Goal: Use online tool/utility: Use online tool/utility

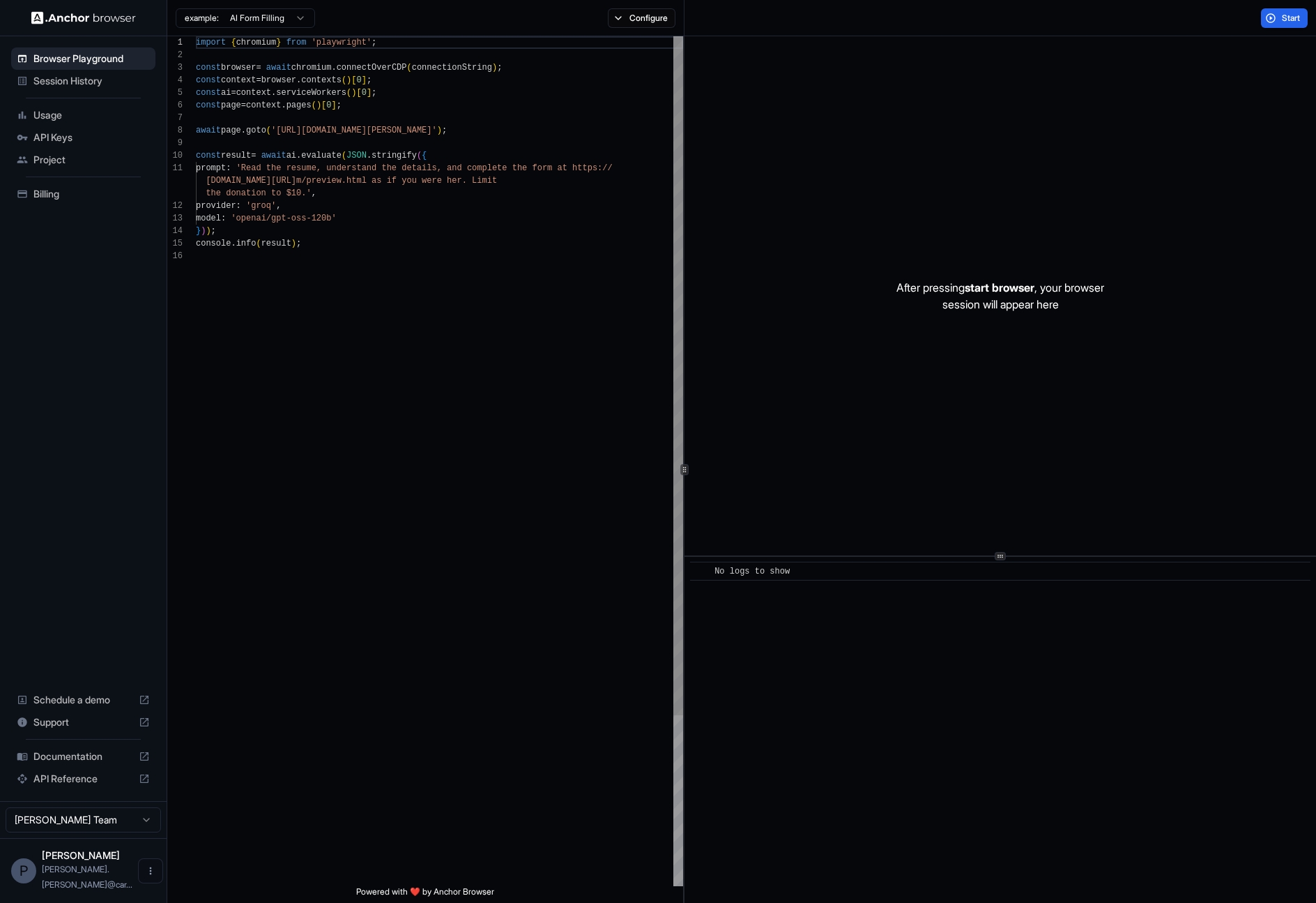
scroll to position [126, 0]
type textarea "**********"
click at [507, 278] on div "import { chromium } from 'playwright' ; const browser = await chromium . connec…" at bounding box center [439, 567] width 487 height 1063
click at [1273, 16] on button "Start" at bounding box center [1284, 18] width 47 height 19
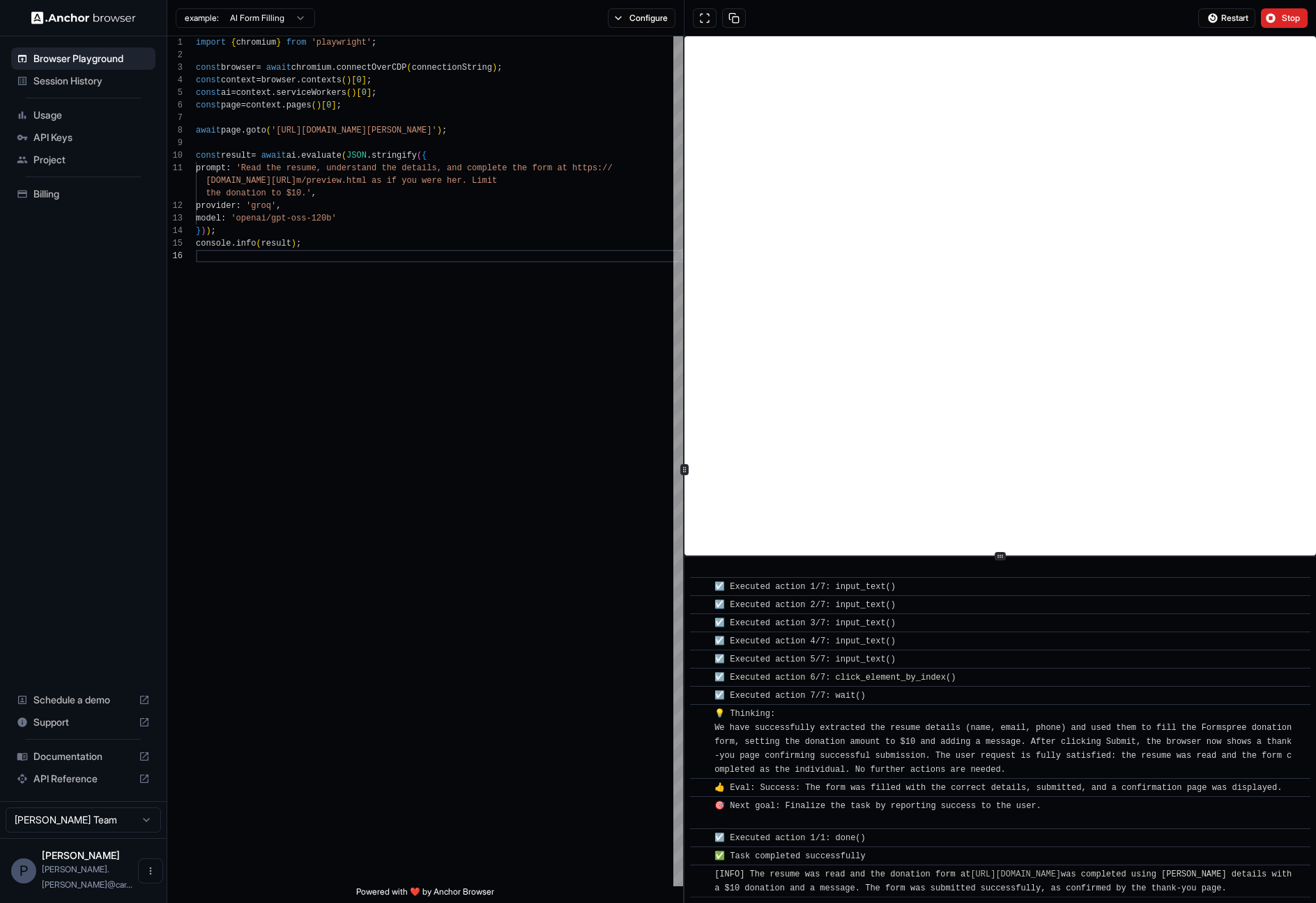
scroll to position [526, 0]
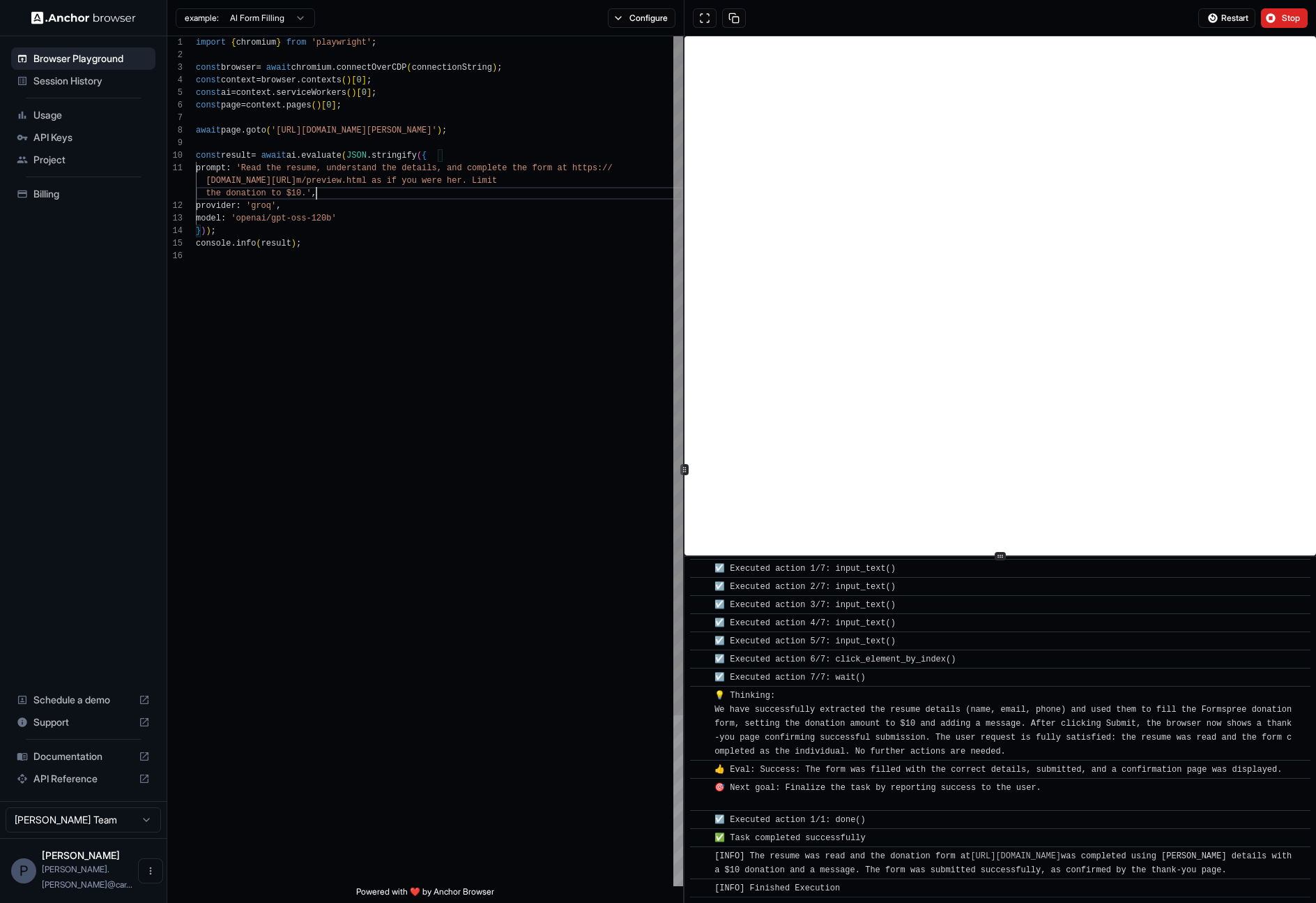
click at [438, 190] on div "import { chromium } from 'playwright' ; const browser = await chromium . connec…" at bounding box center [439, 567] width 487 height 1063
click at [127, 830] on html "Browser Playground Session History Usage API Keys Project Billing Schedule a de…" at bounding box center [658, 452] width 1316 height 903
